Goal: Information Seeking & Learning: Learn about a topic

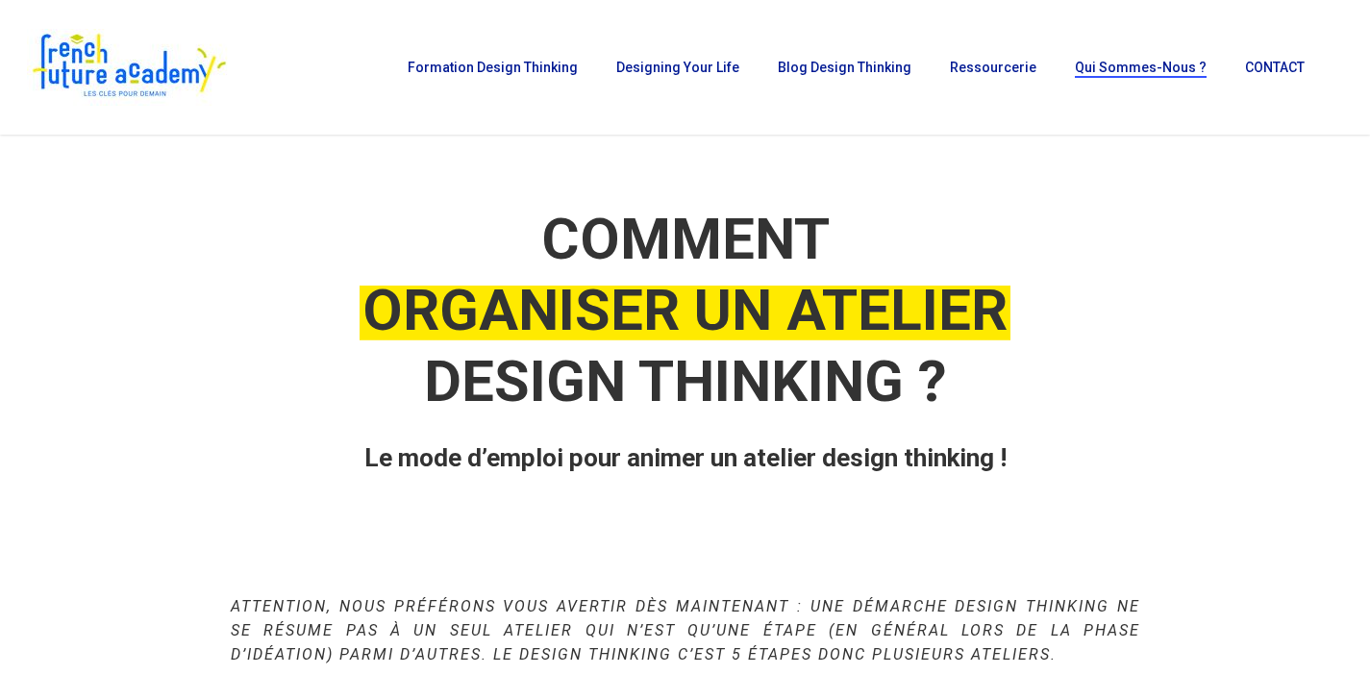
click at [1153, 64] on span "Qui sommes-nous ?" at bounding box center [1141, 67] width 132 height 15
